Goal: Task Accomplishment & Management: Manage account settings

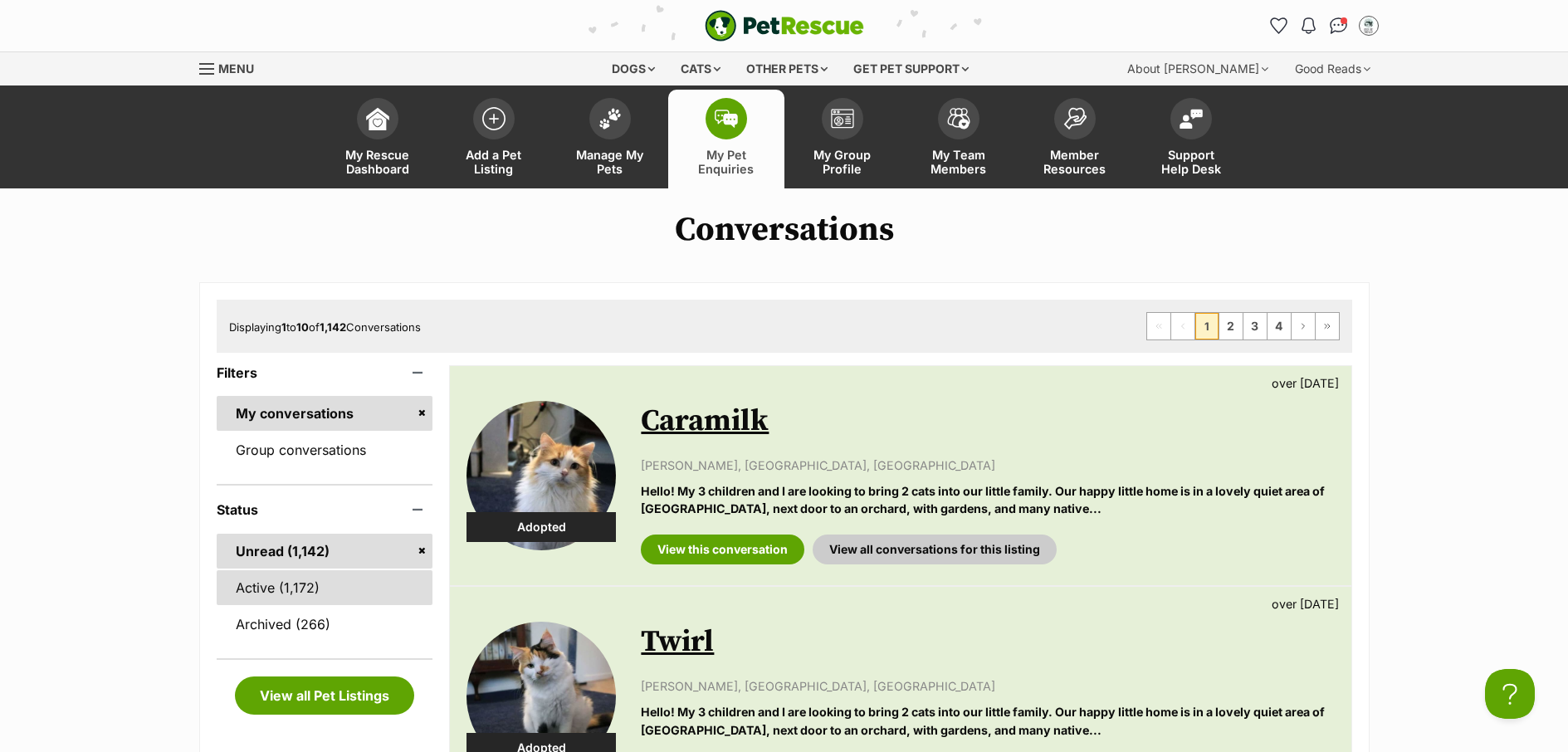
click at [310, 579] on link "Active (1,172)" at bounding box center [324, 588] width 216 height 35
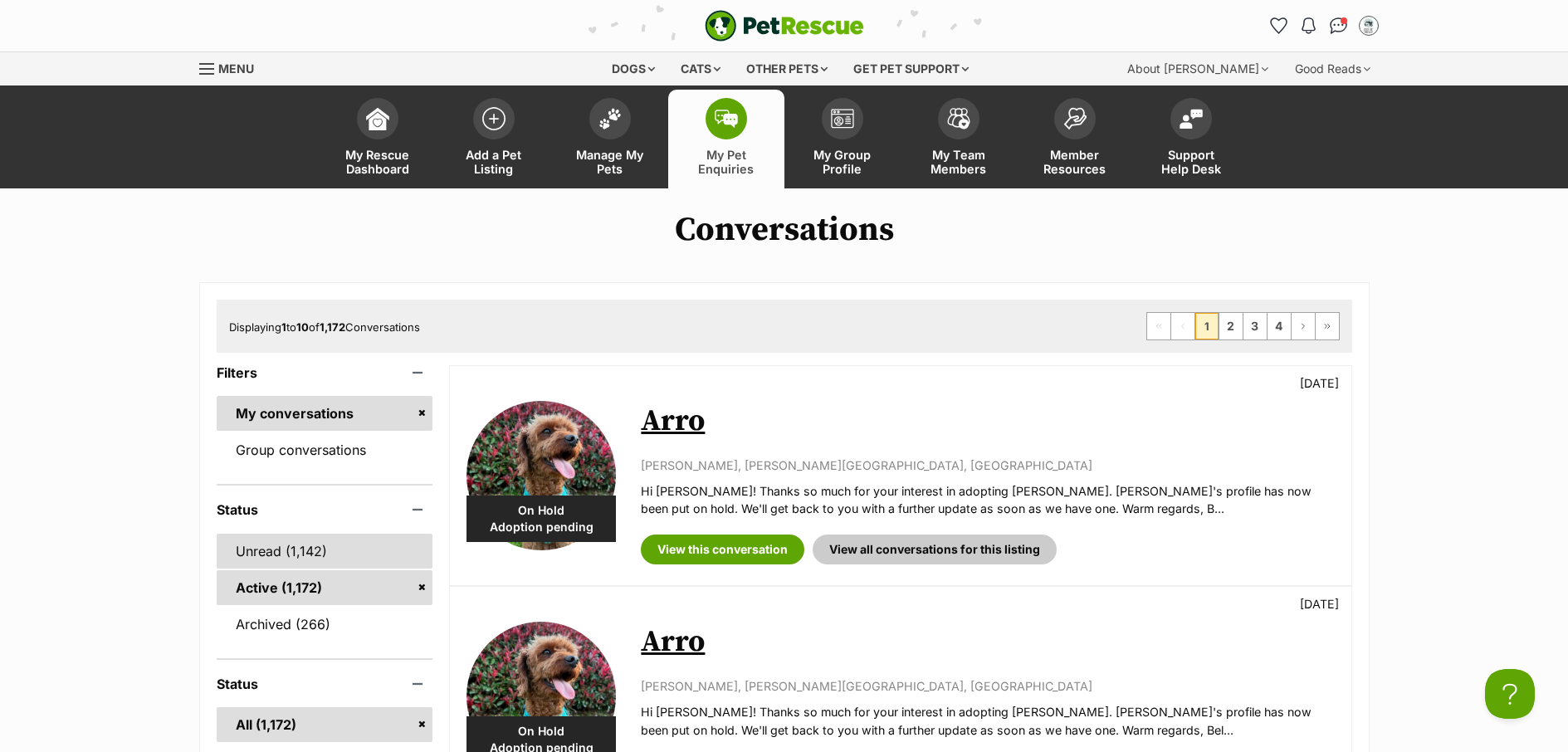
click at [281, 550] on link "Unread (1,142)" at bounding box center [324, 551] width 216 height 35
